Goal: Task Accomplishment & Management: Use online tool/utility

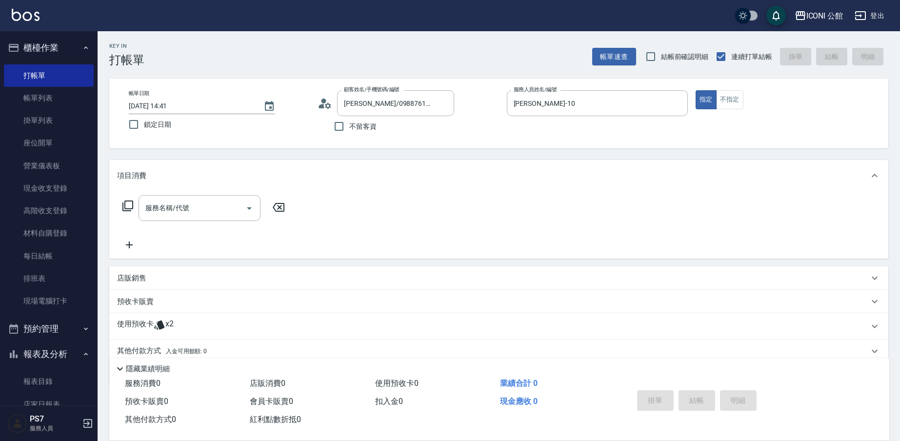
scroll to position [39, 0]
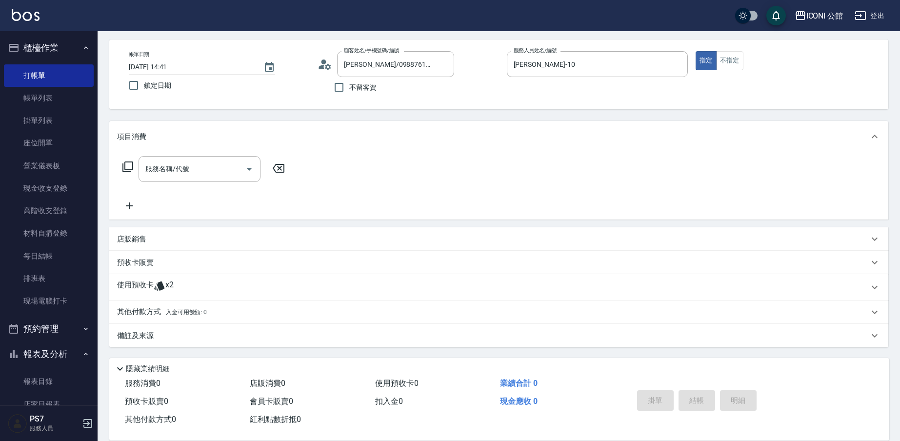
click at [163, 285] on icon at bounding box center [159, 285] width 10 height 9
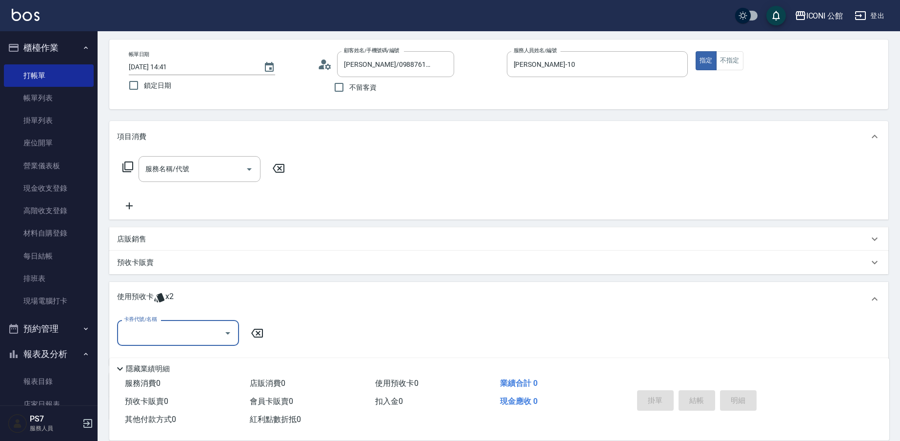
scroll to position [0, 0]
click at [193, 333] on input "卡券代號/名稱" at bounding box center [170, 332] width 98 height 17
click at [187, 360] on div "髮療療PH.5護髮包卡4次 剩餘2張" at bounding box center [178, 358] width 122 height 16
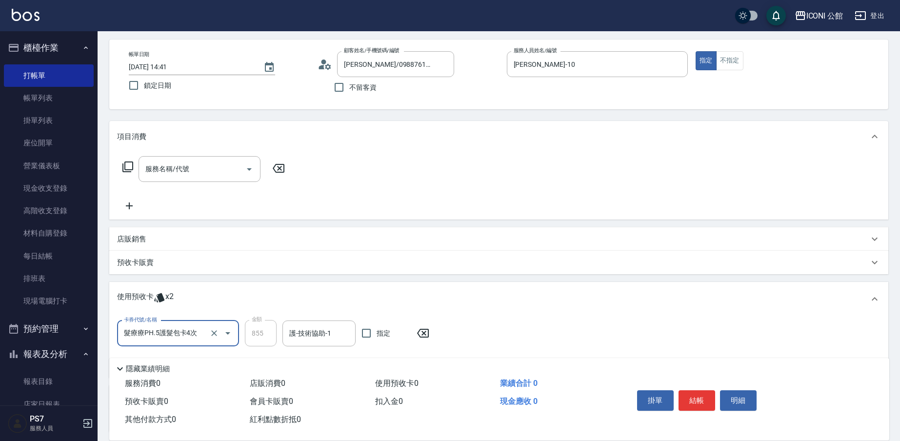
type input "髮療療PH.5護髮包卡4次"
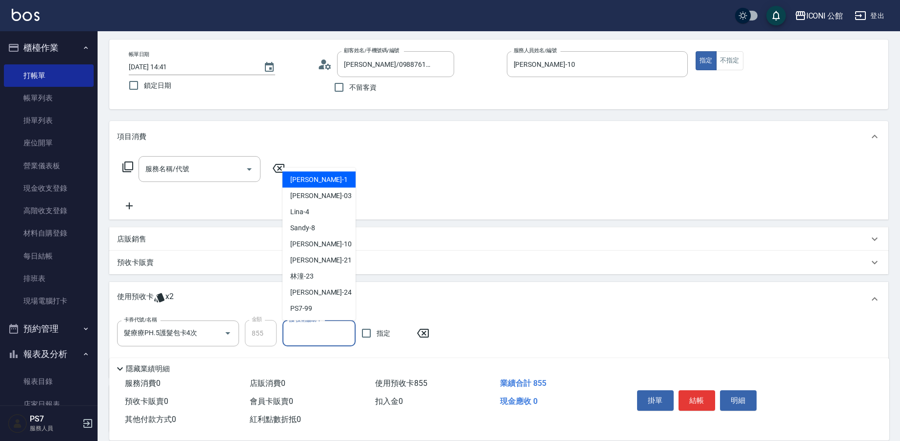
click at [293, 332] on input "護-技術協助-1" at bounding box center [319, 333] width 64 height 17
click at [322, 266] on div "[PERSON_NAME] -21" at bounding box center [318, 260] width 73 height 16
type input "[PERSON_NAME]-21"
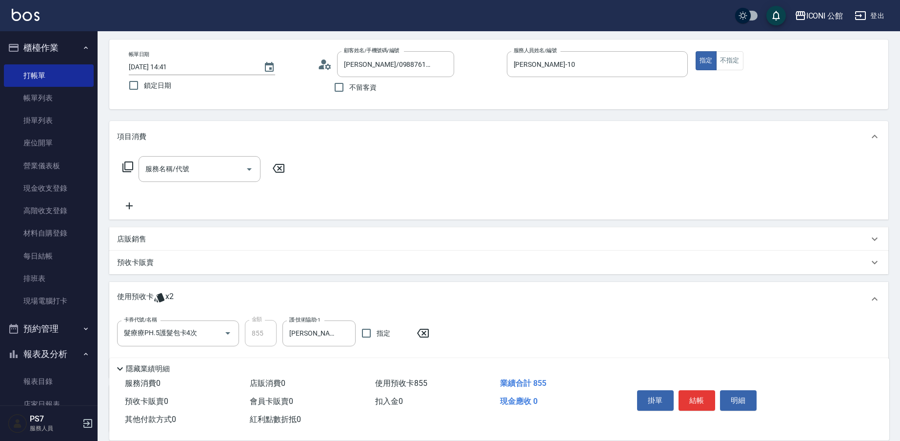
click at [128, 166] on icon at bounding box center [128, 167] width 12 height 12
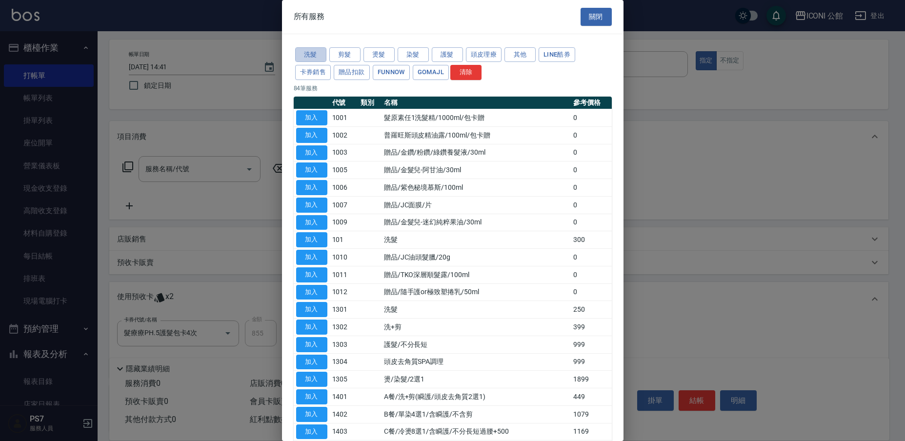
drag, startPoint x: 307, startPoint y: 55, endPoint x: 322, endPoint y: 99, distance: 47.5
click at [307, 55] on button "洗髮" at bounding box center [310, 54] width 31 height 15
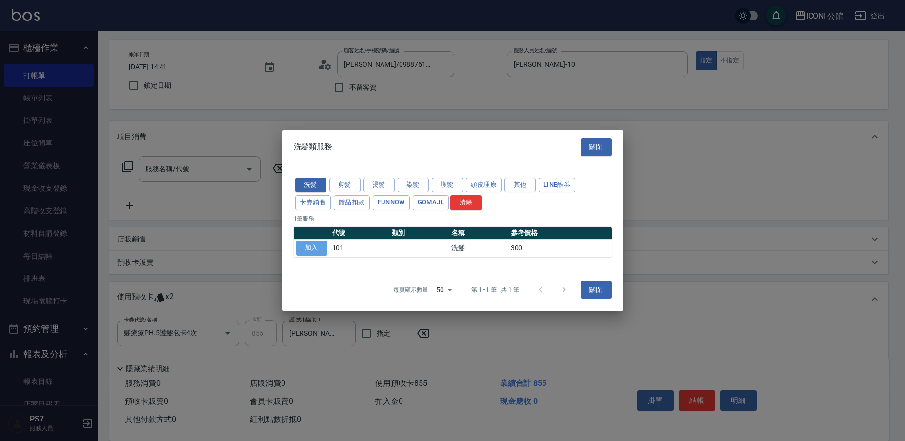
click at [316, 247] on button "加入" at bounding box center [311, 247] width 31 height 15
type input "洗髮(101)"
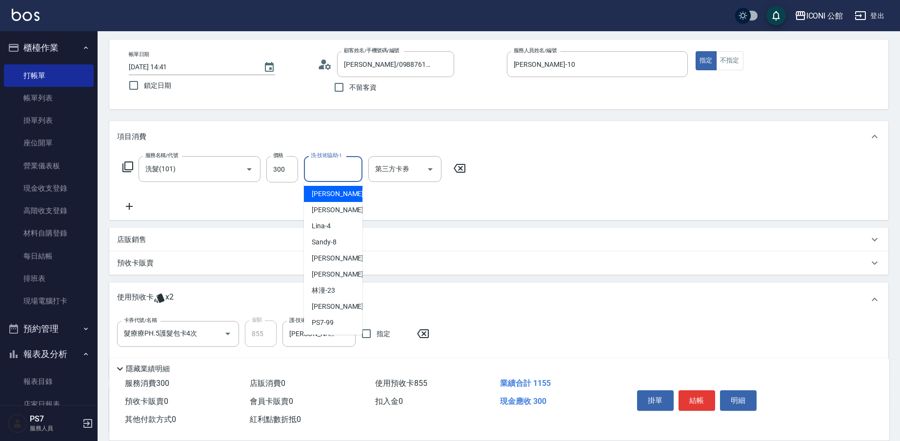
click at [326, 160] on div "洗-技術協助-1 洗-技術協助-1" at bounding box center [333, 169] width 59 height 26
click at [331, 278] on span "[PERSON_NAME] -21" at bounding box center [342, 274] width 61 height 10
type input "[PERSON_NAME]-21"
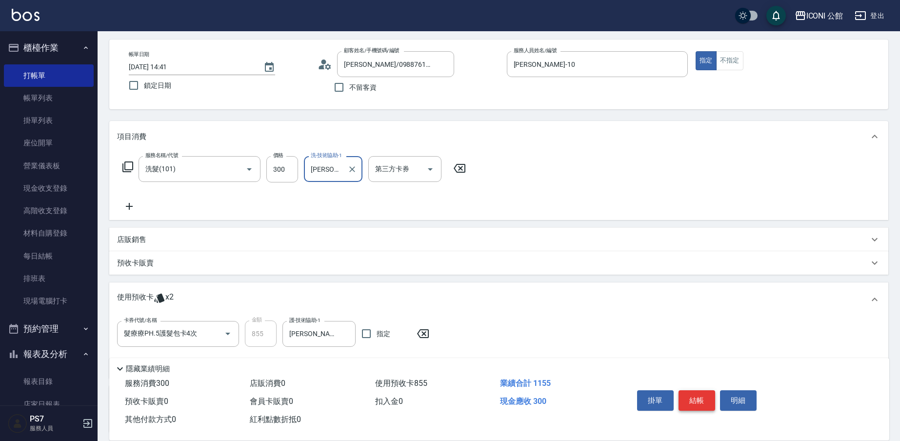
click at [690, 395] on button "結帳" at bounding box center [696, 400] width 37 height 20
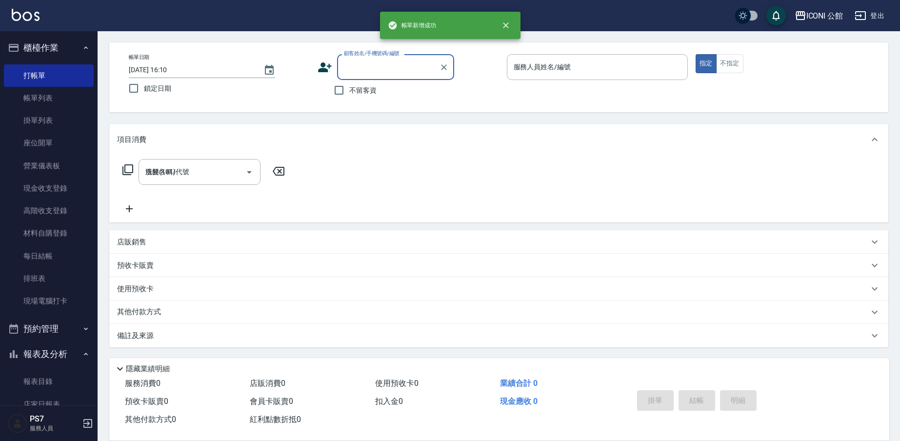
type input "[DATE] 16:10"
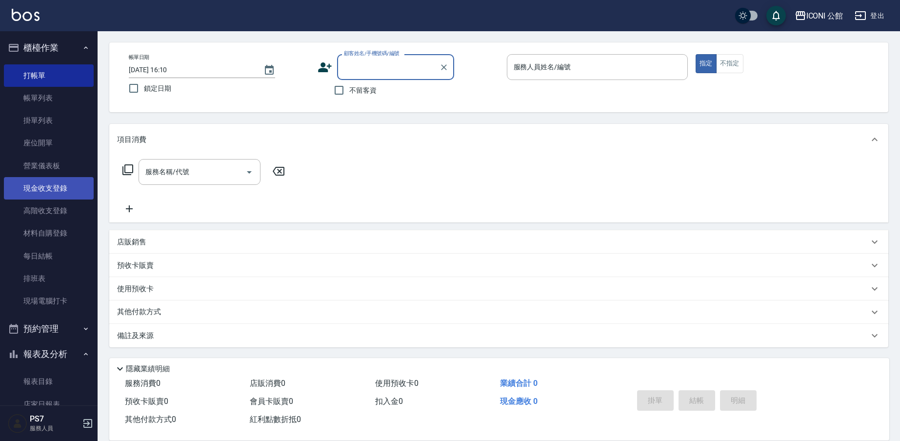
click at [59, 194] on link "現金收支登錄" at bounding box center [49, 188] width 90 height 22
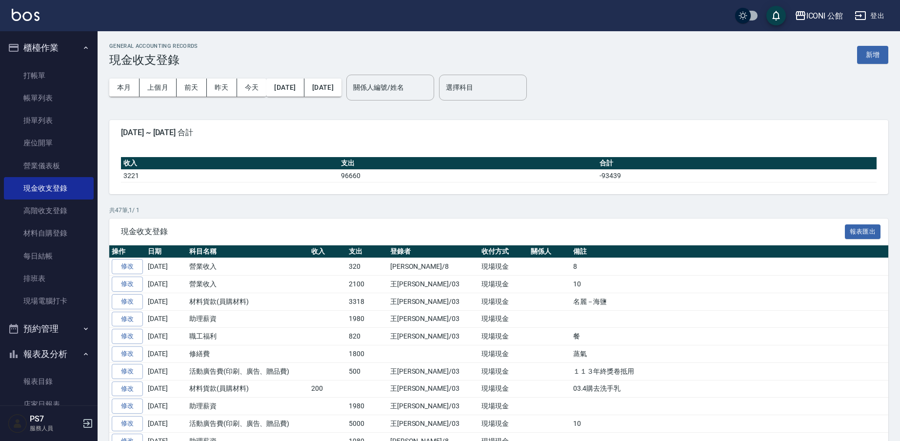
click at [873, 56] on button "新增" at bounding box center [872, 55] width 31 height 18
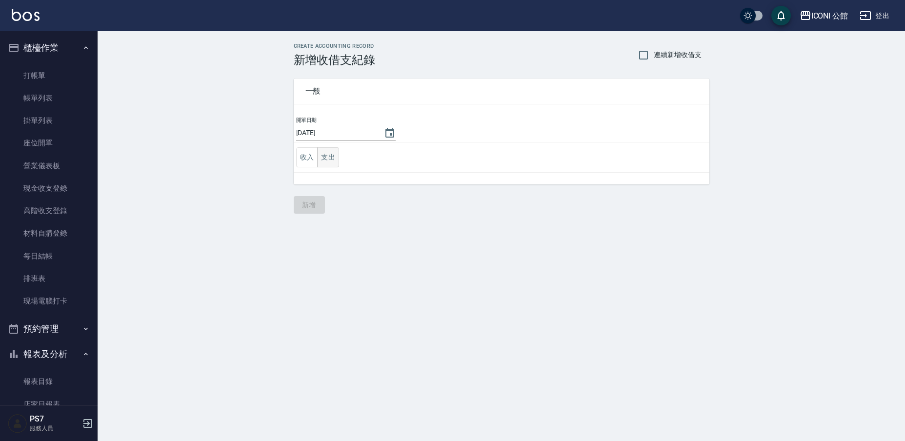
click at [331, 159] on button "支出" at bounding box center [328, 157] width 22 height 20
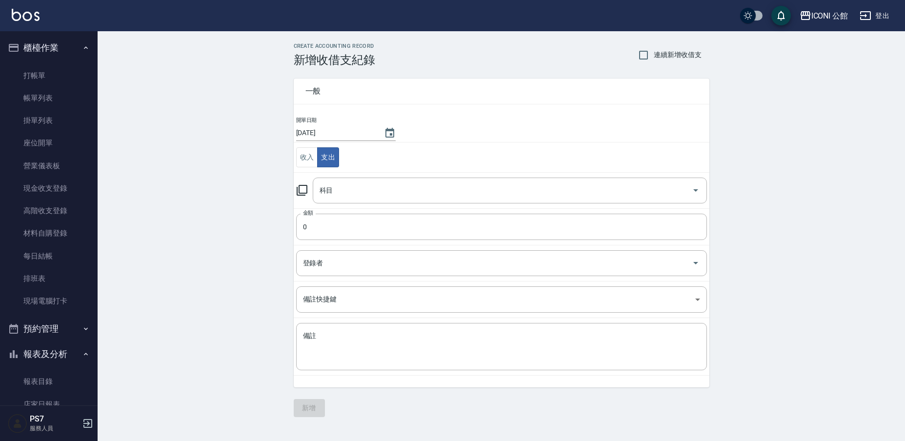
click at [304, 187] on icon at bounding box center [302, 190] width 12 height 12
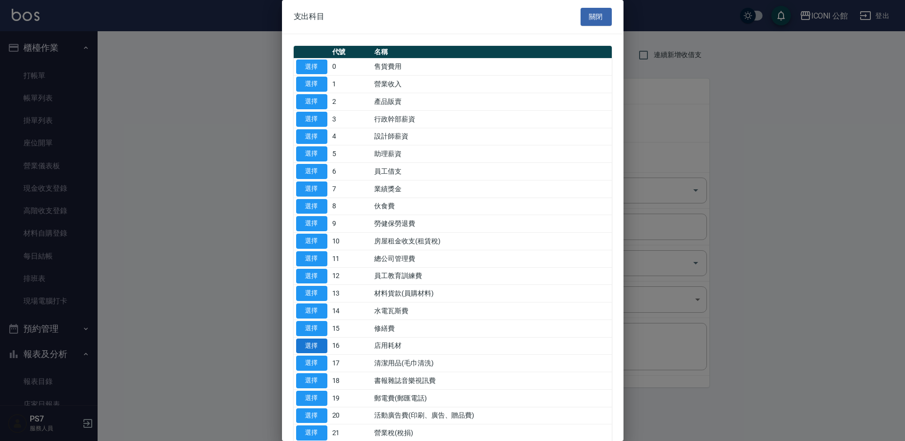
click at [321, 340] on button "選擇" at bounding box center [311, 345] width 31 height 15
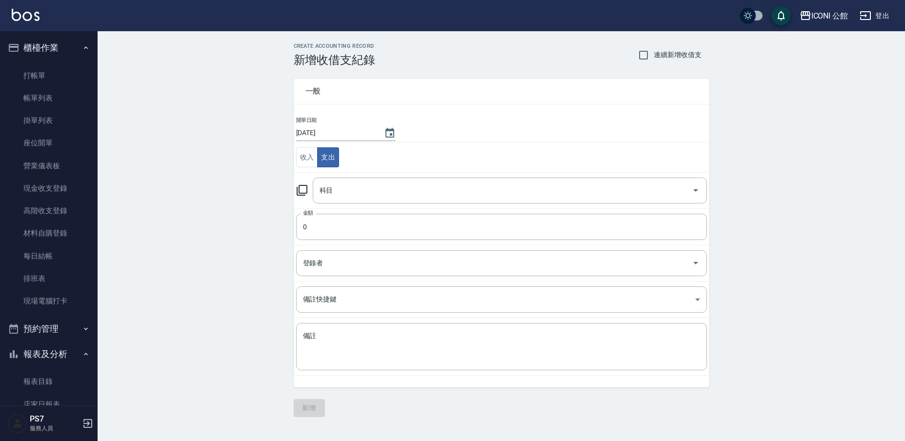
type input "16 店用耗材"
click at [336, 230] on input "0" at bounding box center [501, 227] width 411 height 26
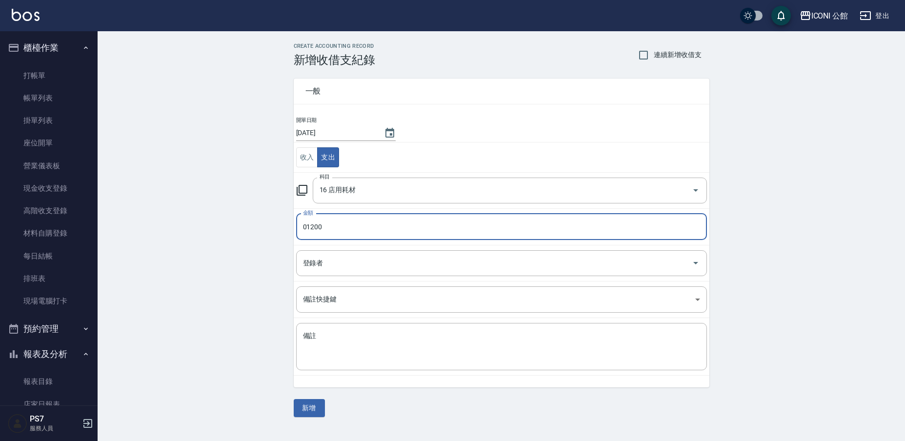
type input "01200"
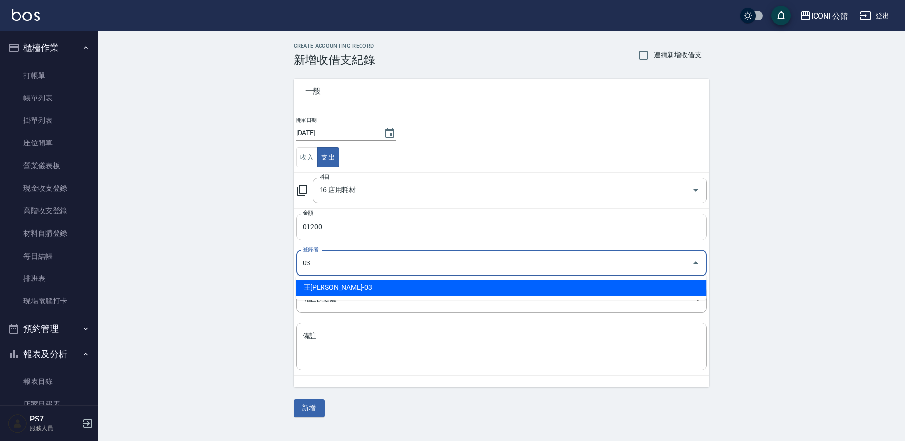
type input "王[PERSON_NAME]-03"
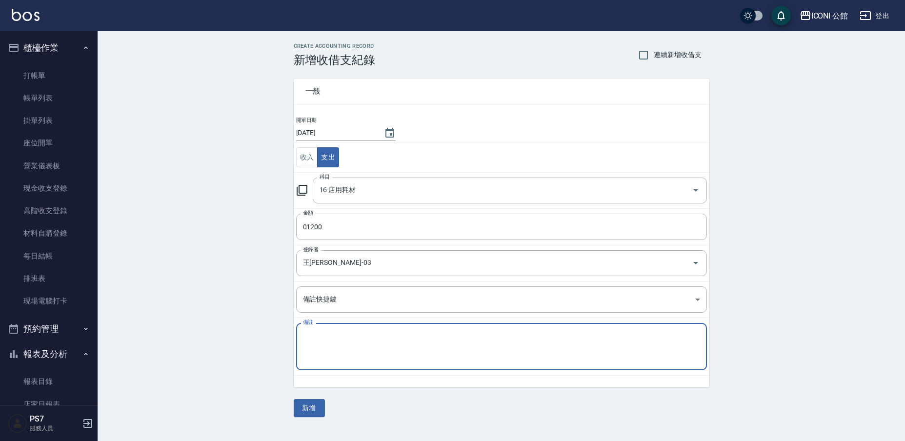
click at [354, 340] on textarea "備註" at bounding box center [501, 346] width 397 height 31
type textarea "保鮮膜"
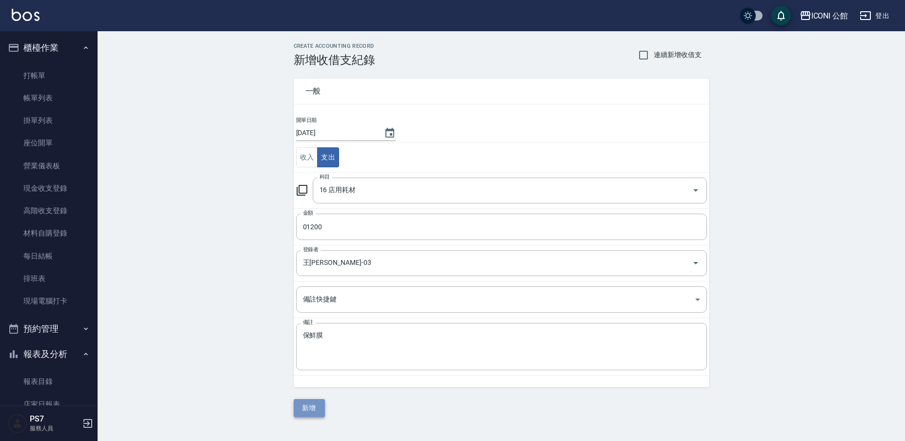
click at [308, 407] on button "新增" at bounding box center [309, 408] width 31 height 18
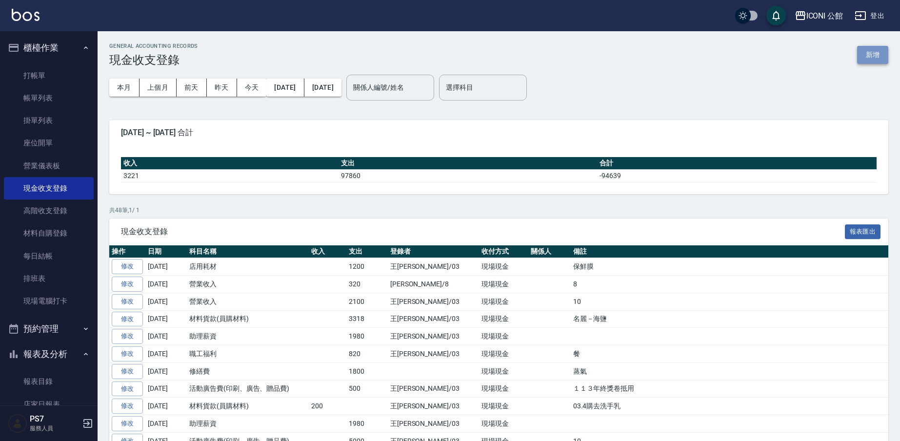
click at [870, 58] on button "新增" at bounding box center [872, 55] width 31 height 18
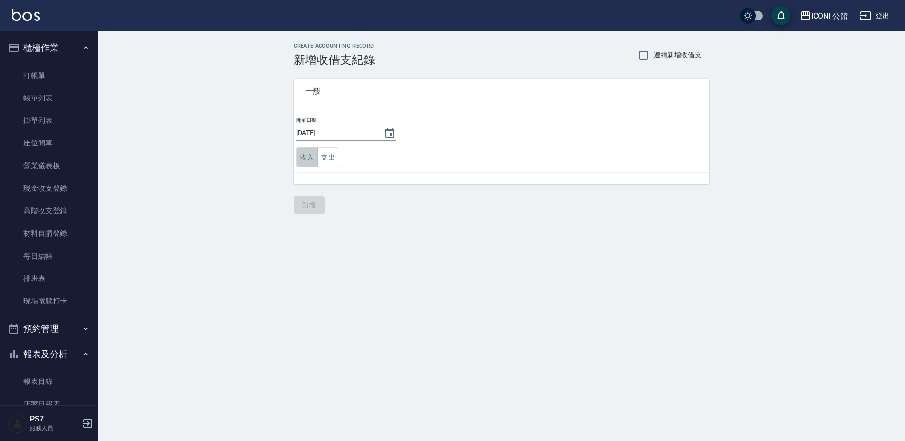
click at [316, 160] on button "收入" at bounding box center [307, 157] width 22 height 20
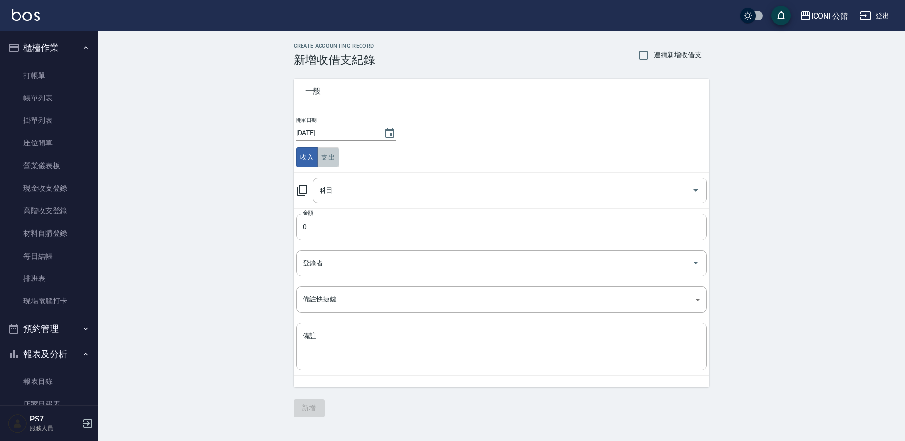
click at [334, 163] on button "支出" at bounding box center [328, 157] width 22 height 20
click at [303, 192] on icon at bounding box center [302, 190] width 12 height 12
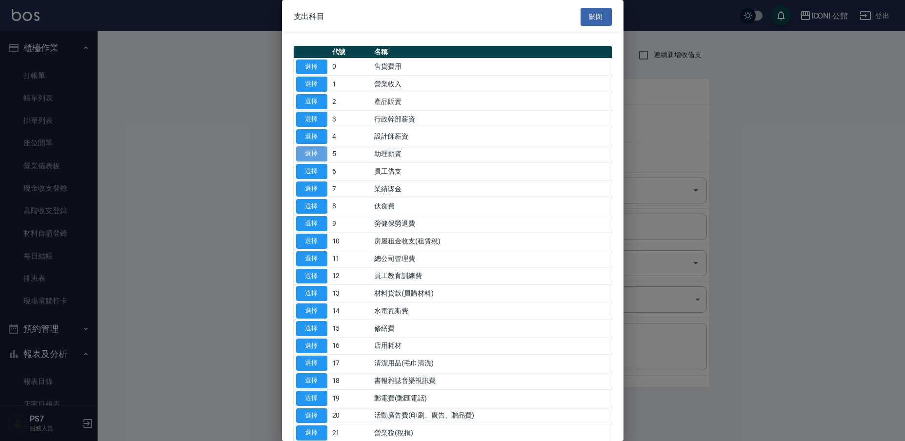
click at [308, 151] on button "選擇" at bounding box center [311, 153] width 31 height 15
type input "5 助理薪資"
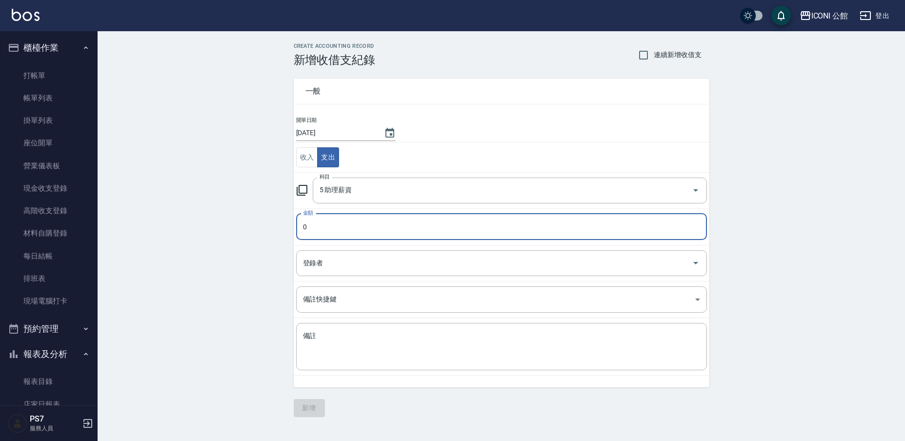
click at [325, 232] on input "0" at bounding box center [501, 227] width 411 height 26
click at [337, 227] on input "0" at bounding box center [501, 227] width 411 height 26
click at [445, 228] on input "0" at bounding box center [501, 227] width 411 height 26
type input "01980"
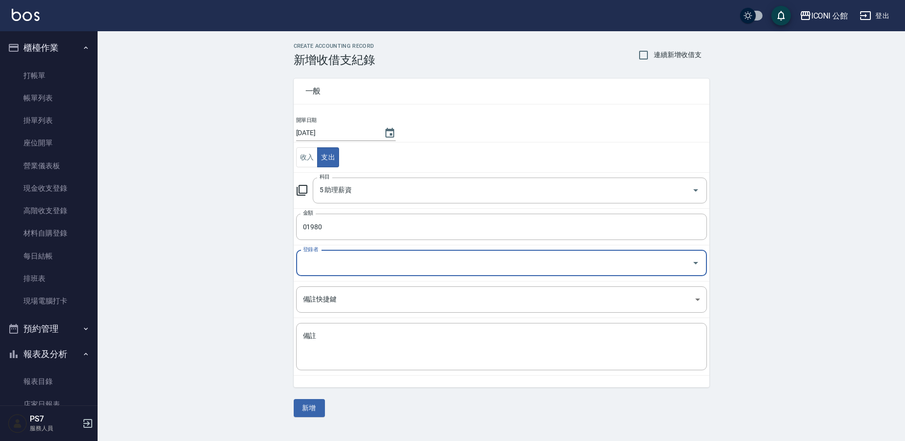
click at [338, 273] on div "登錄者" at bounding box center [501, 263] width 411 height 26
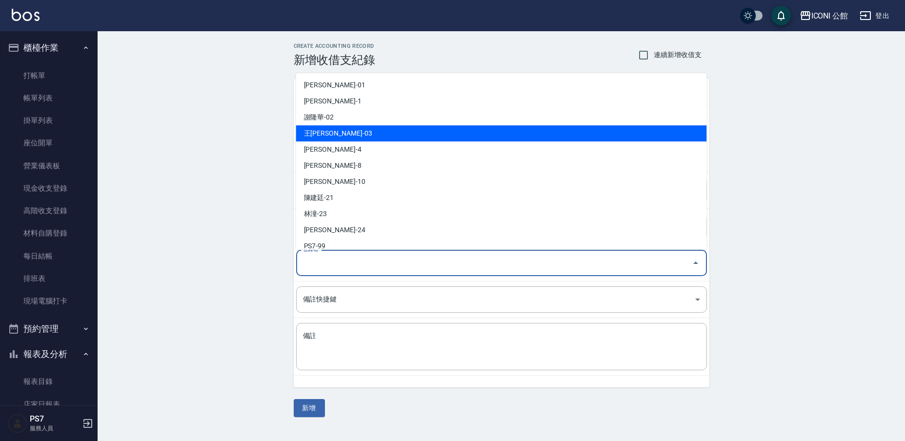
click at [359, 134] on li "王[PERSON_NAME]-03" at bounding box center [501, 133] width 411 height 16
type input "王[PERSON_NAME]-03"
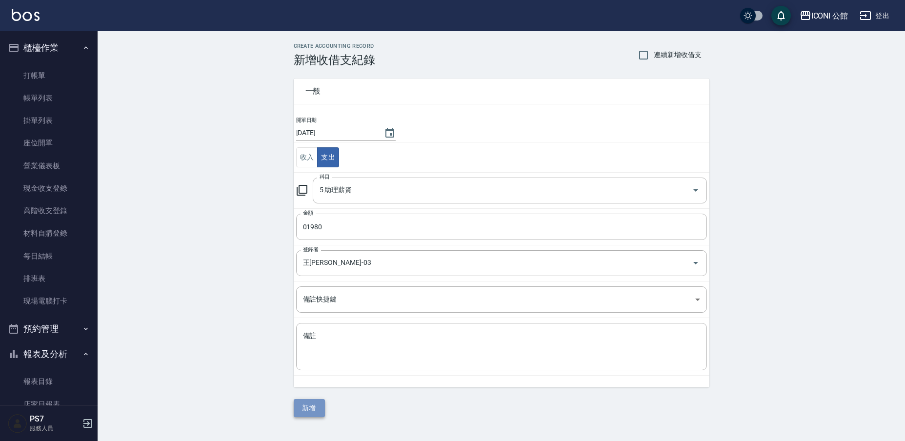
click at [310, 412] on button "新增" at bounding box center [309, 408] width 31 height 18
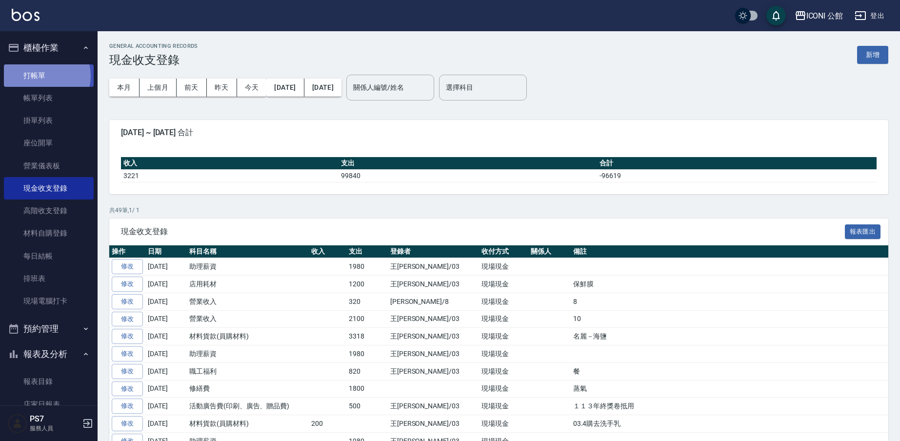
click at [46, 76] on link "打帳單" at bounding box center [49, 75] width 90 height 22
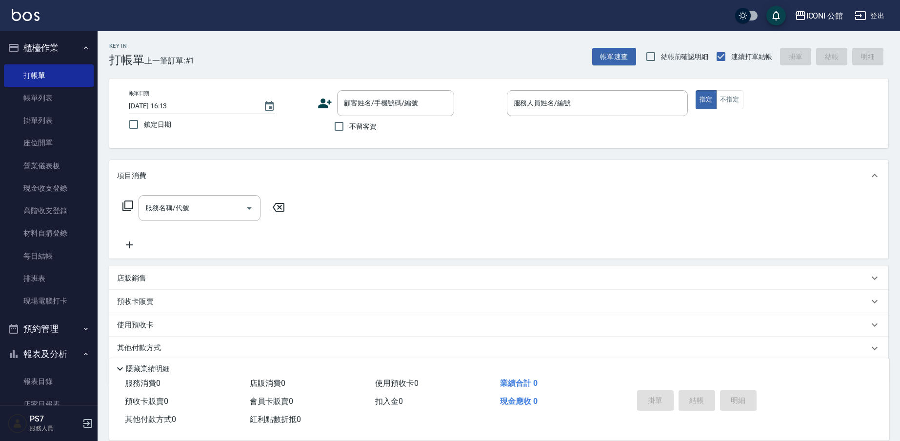
drag, startPoint x: 46, startPoint y: 76, endPoint x: 35, endPoint y: 53, distance: 25.5
click at [581, 111] on input "服務人員姓名/編號" at bounding box center [597, 103] width 172 height 17
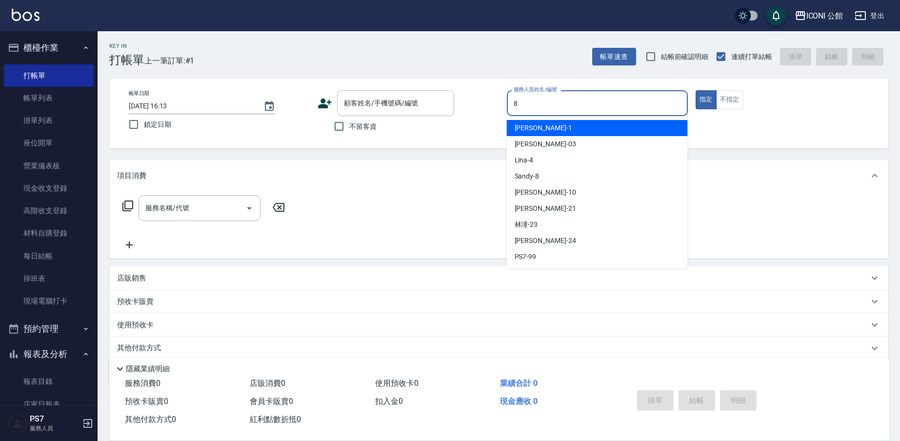
type input "Sandy-8"
type button "true"
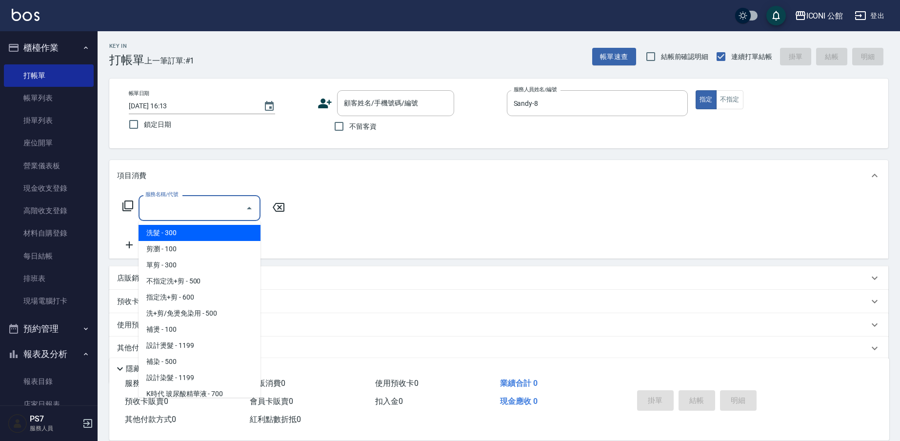
click at [184, 204] on input "服務名稱/代號" at bounding box center [192, 207] width 98 height 17
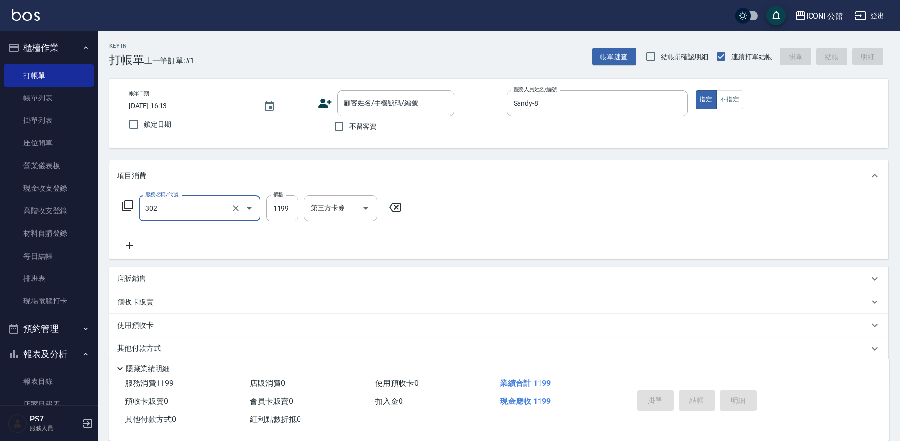
type input "設計燙髮(302)"
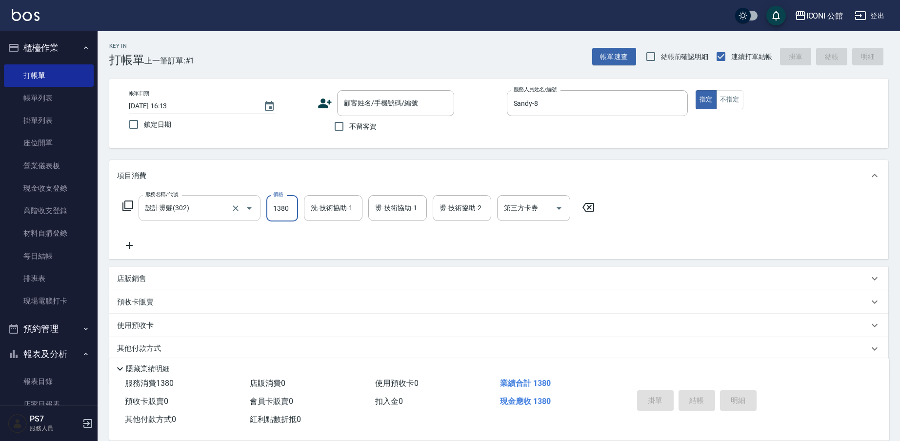
type input "1380"
type input "[PERSON_NAME]-24"
type input "Sandy-8"
type input "[PERSON_NAME]-24"
click at [334, 131] on input "不留客資" at bounding box center [339, 126] width 20 height 20
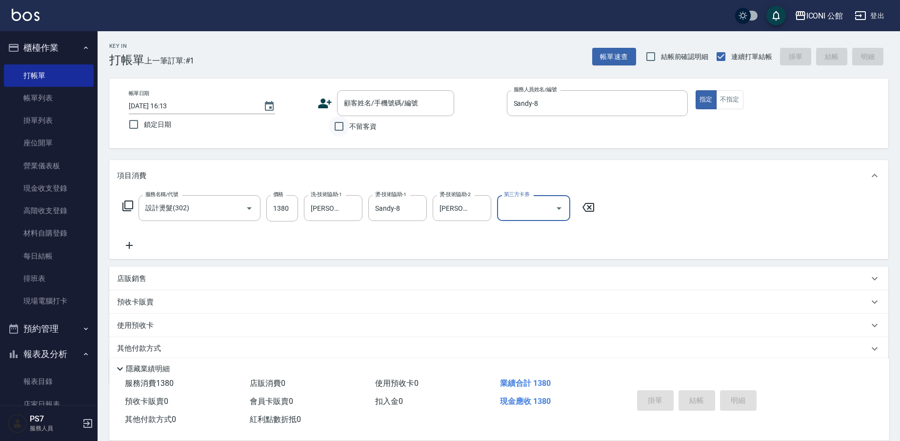
checkbox input "true"
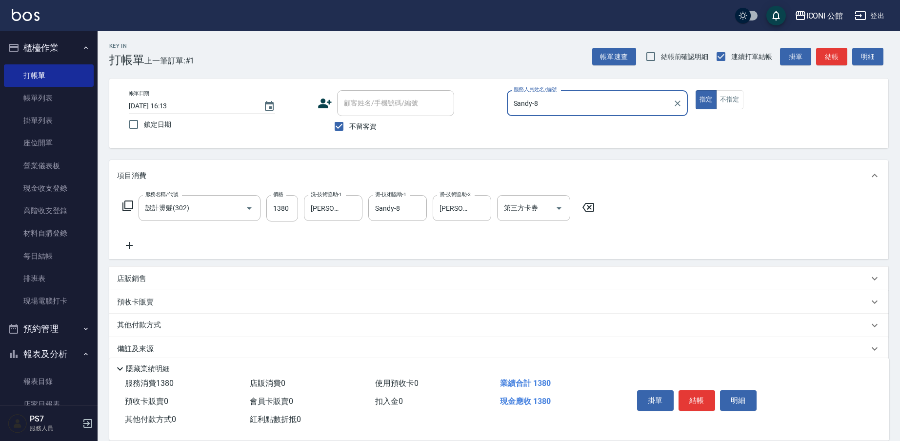
drag, startPoint x: 693, startPoint y: 395, endPoint x: 672, endPoint y: 370, distance: 33.2
click at [693, 396] on button "結帳" at bounding box center [696, 400] width 37 height 20
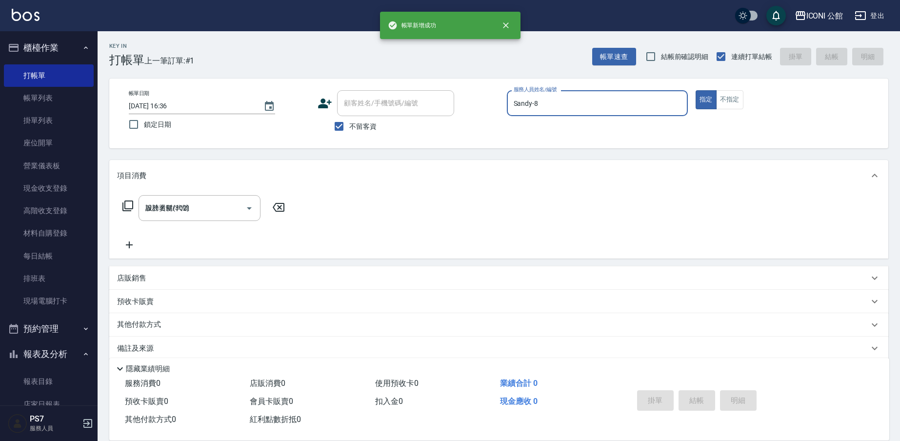
type input "[DATE] 16:36"
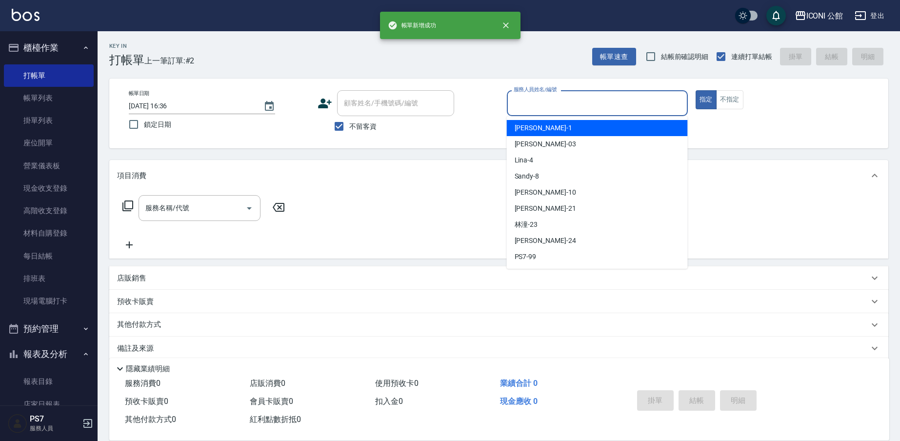
click at [545, 107] on input "服務人員姓名/編號" at bounding box center [597, 103] width 172 height 17
type input "Sandy-8"
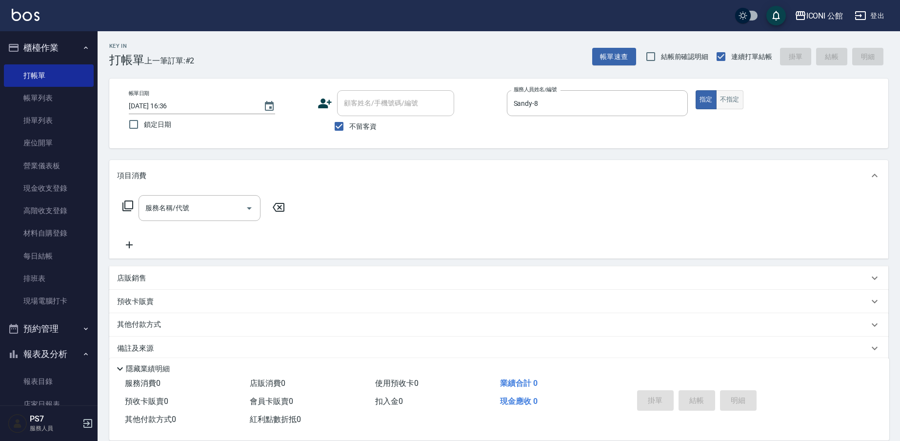
click at [728, 103] on button "不指定" at bounding box center [729, 99] width 27 height 19
click at [199, 200] on input "服務名稱/代號" at bounding box center [192, 207] width 98 height 17
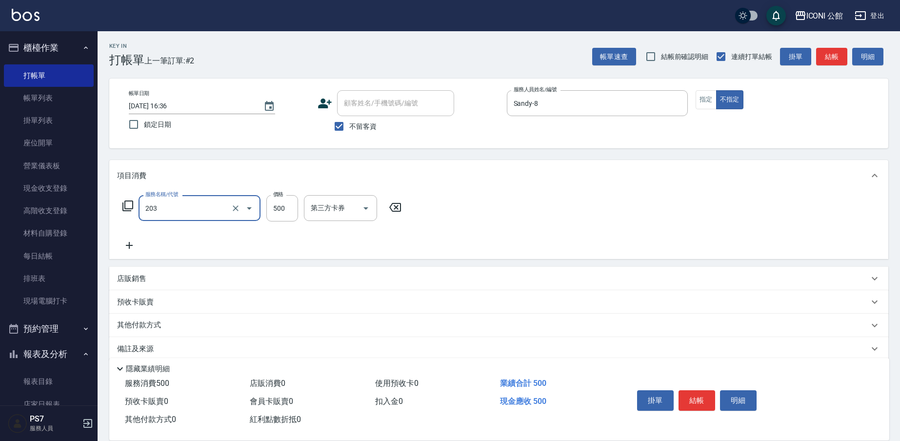
type input "不指定洗+剪(203)"
type input "500"
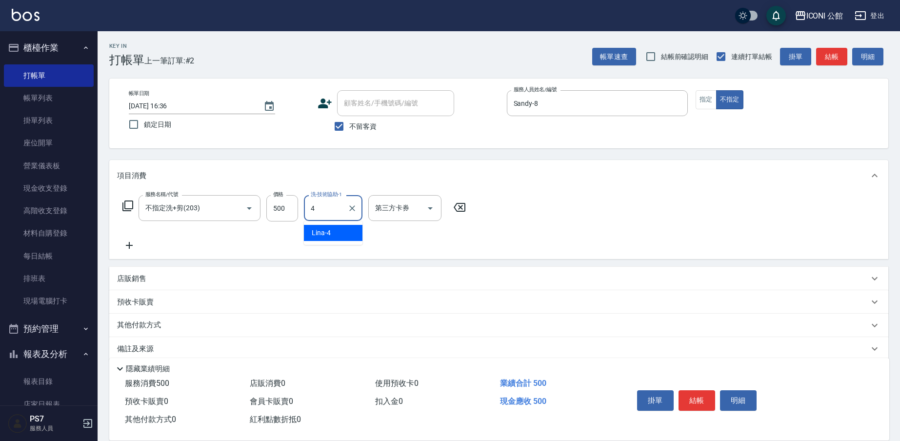
type input "Lina-4"
click at [367, 211] on form "洗-技術協助-1 Lina-4 洗-技術協助-1" at bounding box center [336, 208] width 64 height 26
click at [357, 208] on button "Clear" at bounding box center [352, 208] width 14 height 14
type input "[PERSON_NAME]-24"
click at [692, 395] on button "結帳" at bounding box center [696, 400] width 37 height 20
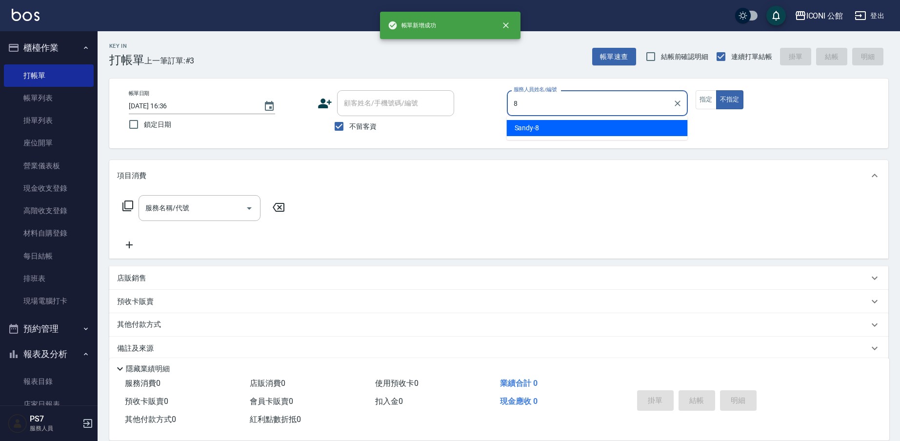
type input "Sandy-8"
type button "false"
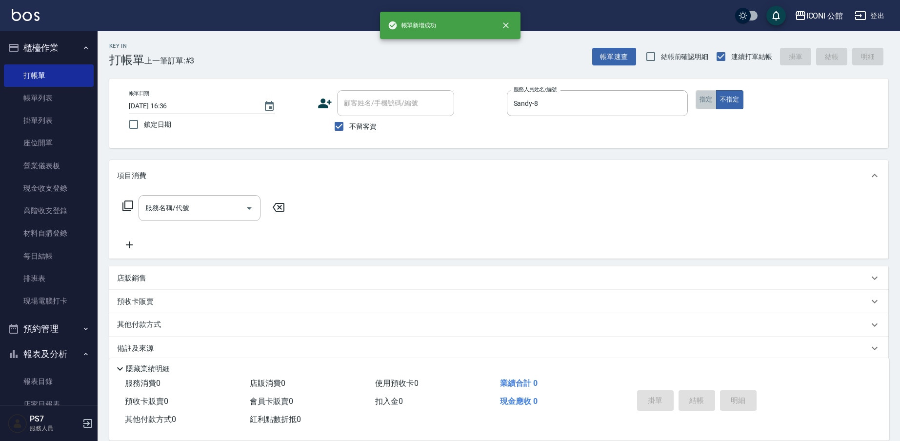
click at [704, 106] on button "指定" at bounding box center [705, 99] width 21 height 19
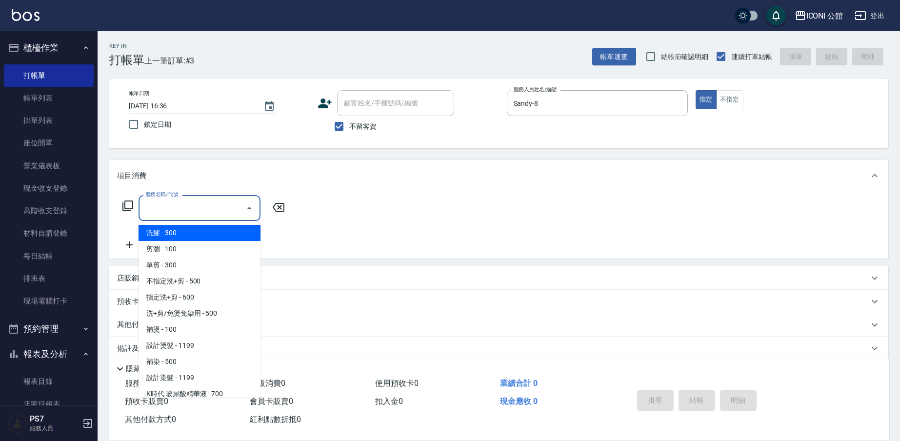
click at [215, 207] on input "服務名稱/代號" at bounding box center [192, 207] width 98 height 17
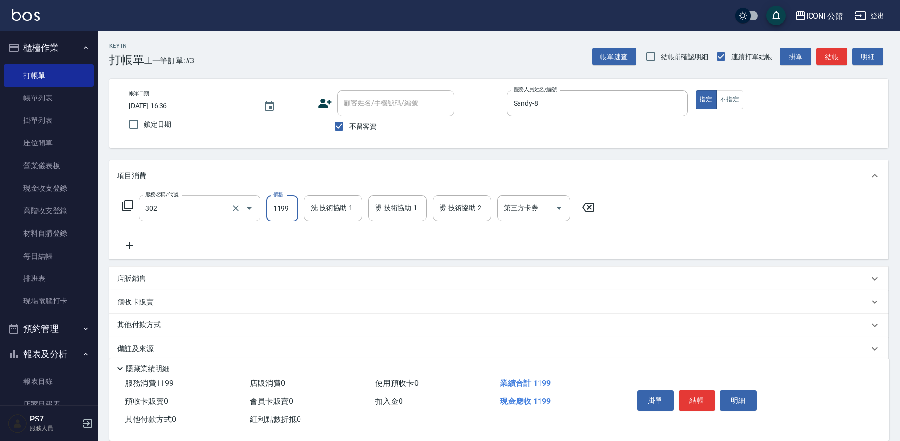
type input "設計燙髮(302)"
type input "1380"
type input "[PERSON_NAME]-24"
type input "Sandy-8"
type input "[PERSON_NAME]-24"
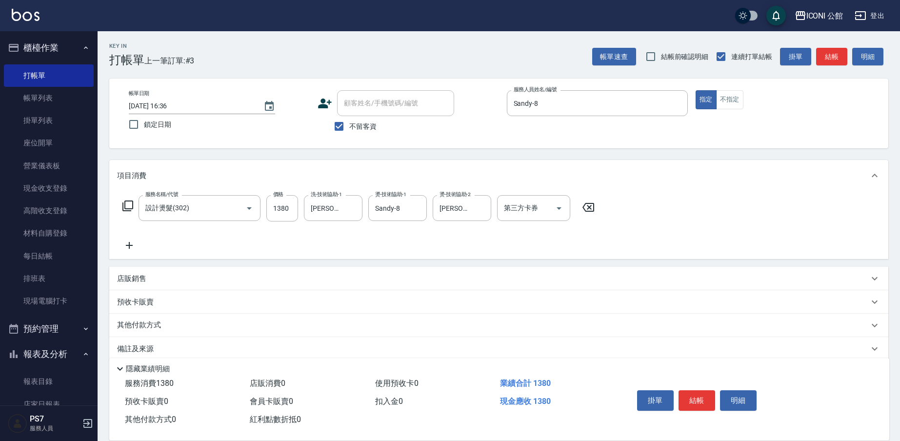
click at [127, 206] on icon at bounding box center [128, 206] width 12 height 12
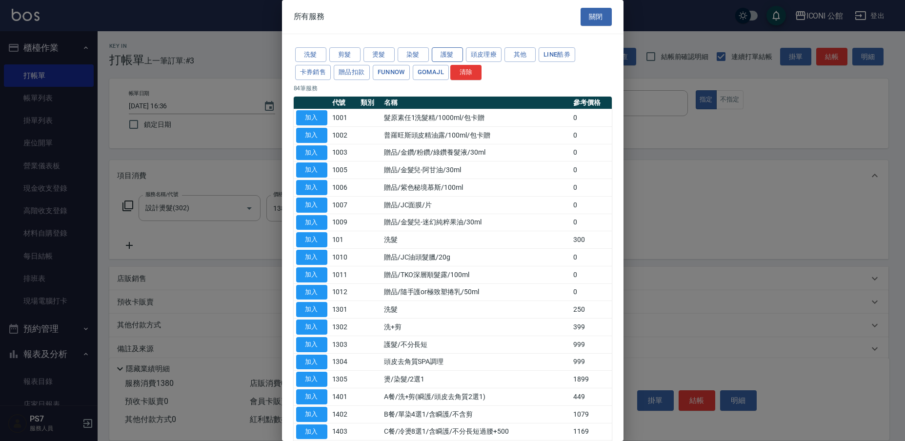
click at [442, 53] on button "護髮" at bounding box center [447, 54] width 31 height 15
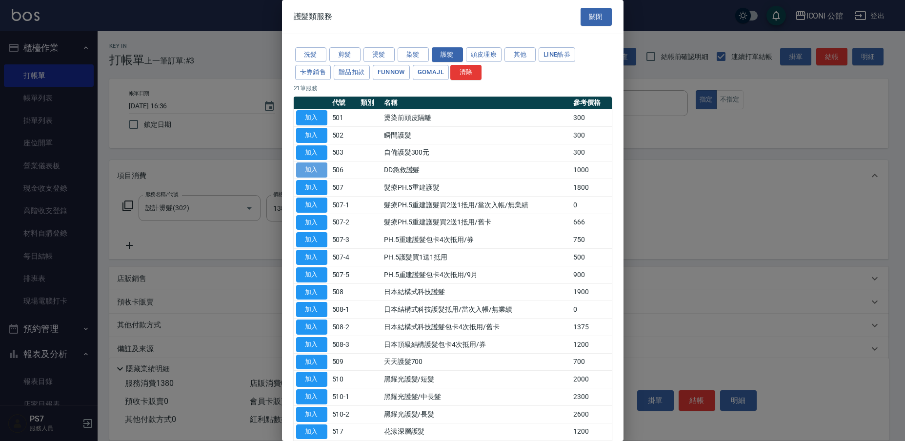
click at [302, 162] on button "加入" at bounding box center [311, 169] width 31 height 15
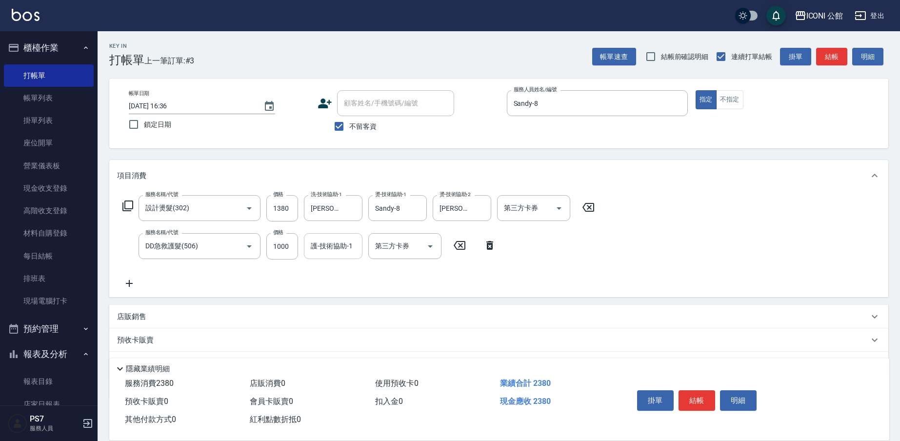
drag, startPoint x: 326, startPoint y: 246, endPoint x: 336, endPoint y: 253, distance: 12.6
click at [326, 246] on input "護-技術協助-1" at bounding box center [333, 245] width 50 height 17
type input "[PERSON_NAME]-24"
click at [705, 399] on button "結帳" at bounding box center [696, 400] width 37 height 20
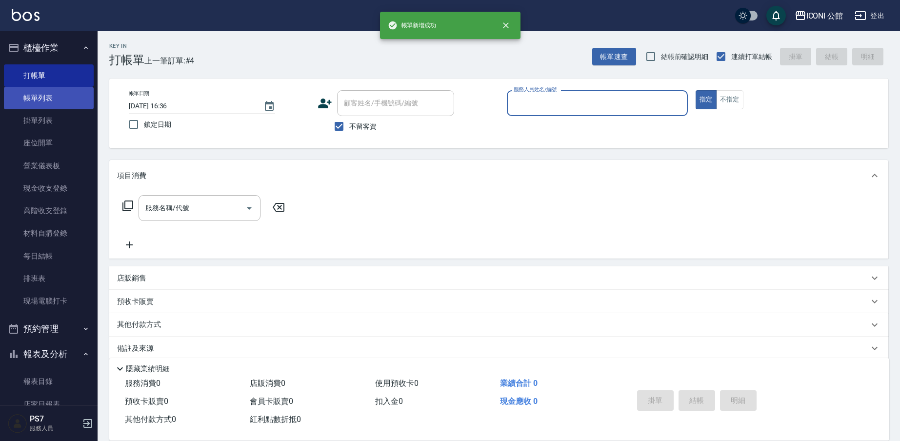
click at [50, 101] on link "帳單列表" at bounding box center [49, 98] width 90 height 22
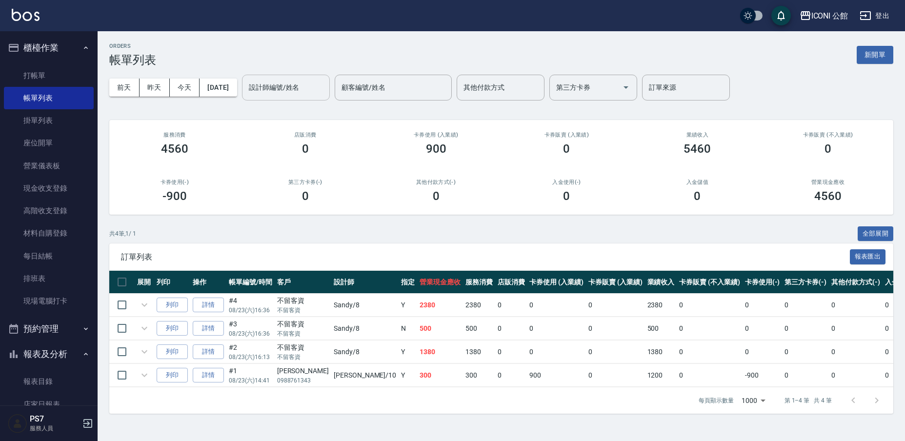
click at [293, 87] on div "設計師編號/姓名 設計師編號/姓名" at bounding box center [286, 88] width 88 height 26
type input "Sandy-8"
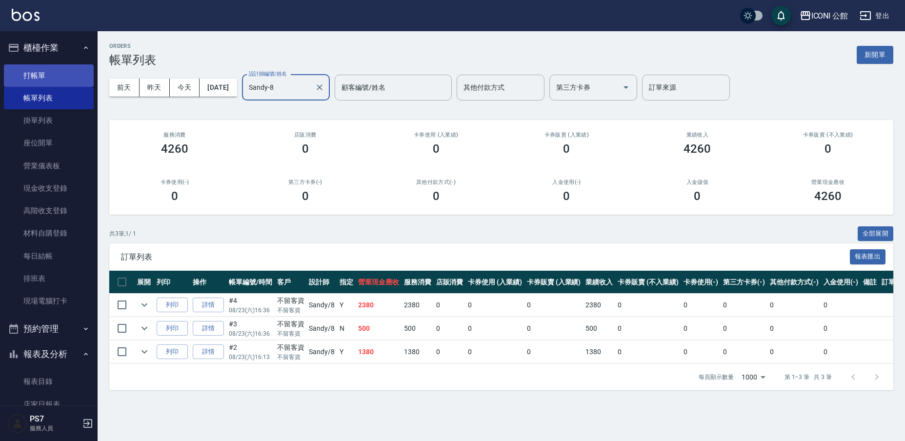
click at [54, 68] on link "打帳單" at bounding box center [49, 75] width 90 height 22
